Goal: Task Accomplishment & Management: Manage account settings

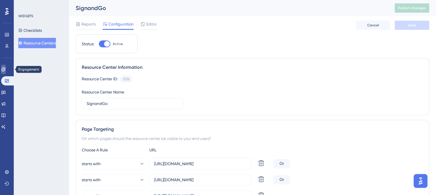
click at [5, 69] on icon at bounding box center [3, 69] width 4 height 4
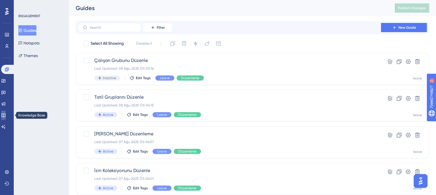
click at [6, 115] on icon at bounding box center [3, 115] width 5 height 5
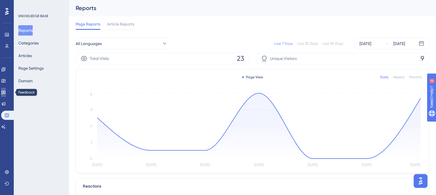
click at [5, 91] on icon at bounding box center [3, 93] width 4 height 4
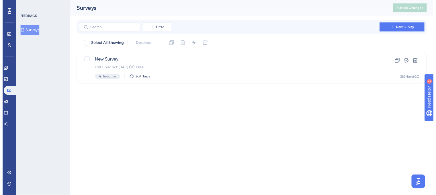
scroll to position [263, 0]
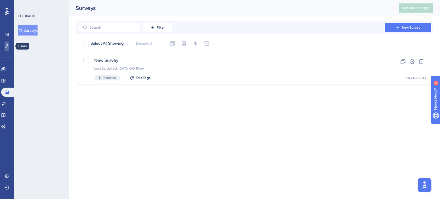
click at [5, 46] on link at bounding box center [7, 46] width 5 height 9
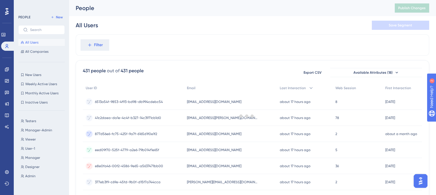
scroll to position [268, 0]
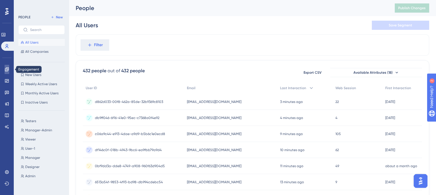
click at [5, 67] on link at bounding box center [7, 69] width 5 height 9
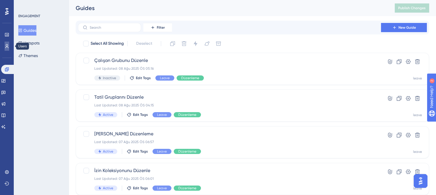
click at [7, 46] on icon at bounding box center [6, 46] width 3 height 4
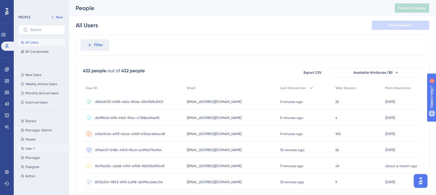
scroll to position [268, 0]
click at [28, 147] on span "User-1" at bounding box center [30, 148] width 10 height 5
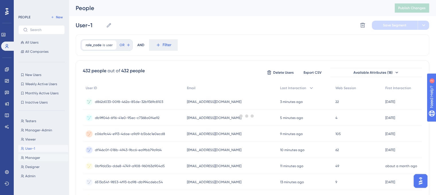
click at [36, 156] on span "Manager" at bounding box center [32, 157] width 15 height 5
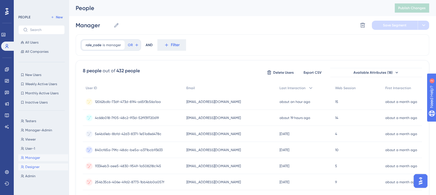
click at [37, 167] on span "Designer" at bounding box center [32, 166] width 14 height 5
click at [37, 172] on div "Testers Testers Manager-Admin Manager-Admin Viewer Viewer User-1 User-1 Manager…" at bounding box center [43, 149] width 50 height 69
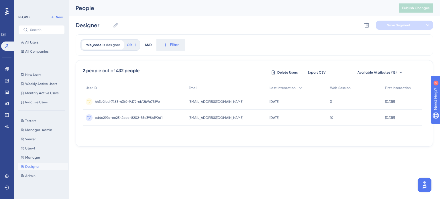
scroll to position [263, 0]
click at [34, 119] on span "Testers" at bounding box center [30, 121] width 11 height 5
type input "Testers"
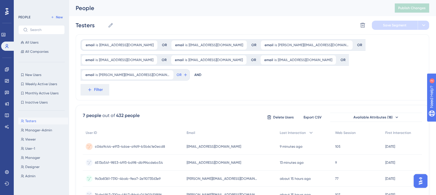
scroll to position [268, 0]
click at [33, 74] on span "New Users" at bounding box center [33, 74] width 16 height 5
